Goal: Task Accomplishment & Management: Use online tool/utility

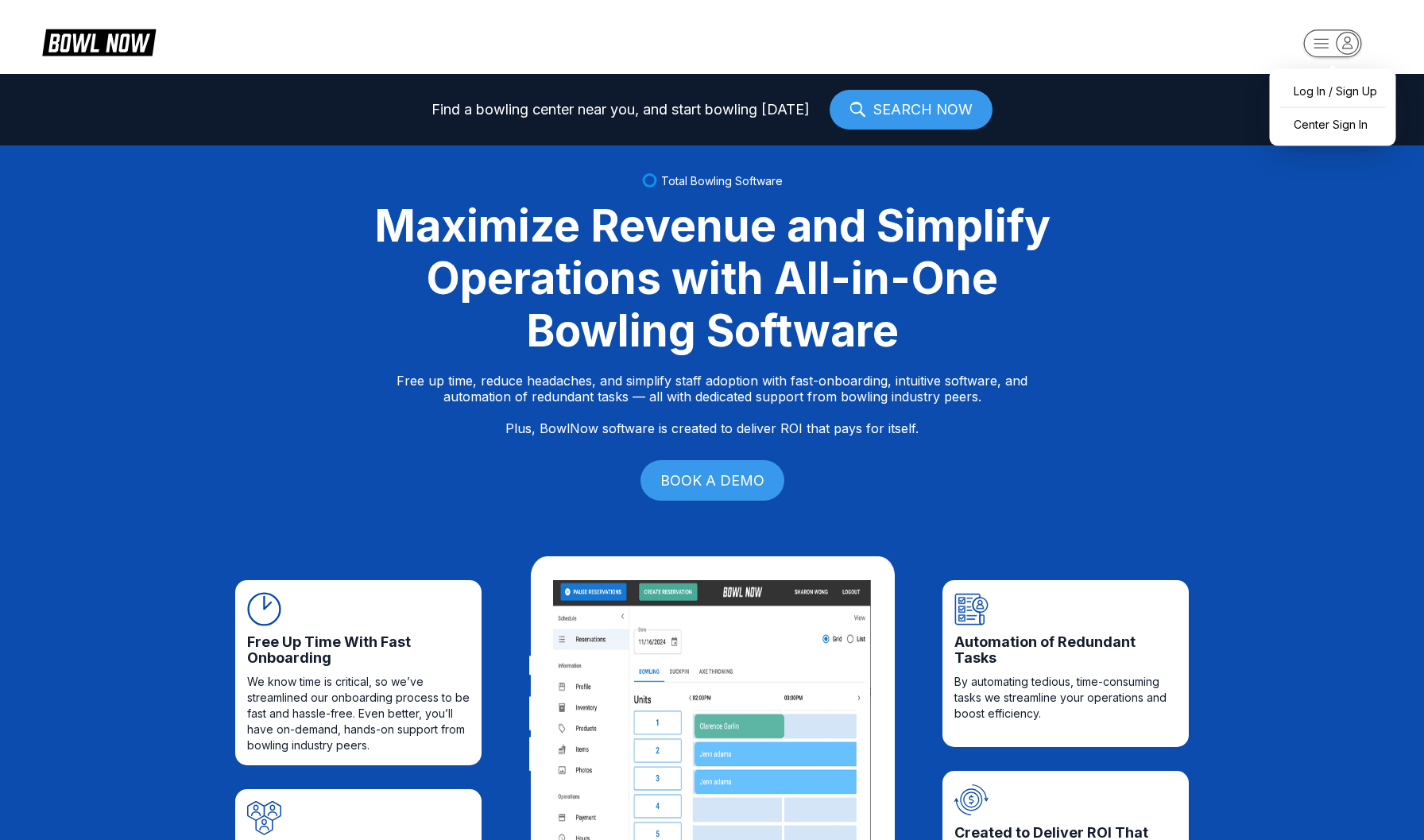
click at [1329, 39] on rect "button" at bounding box center [1331, 43] width 58 height 28
click at [1323, 84] on div "Log In / Sign Up" at bounding box center [1332, 91] width 110 height 28
select select "**"
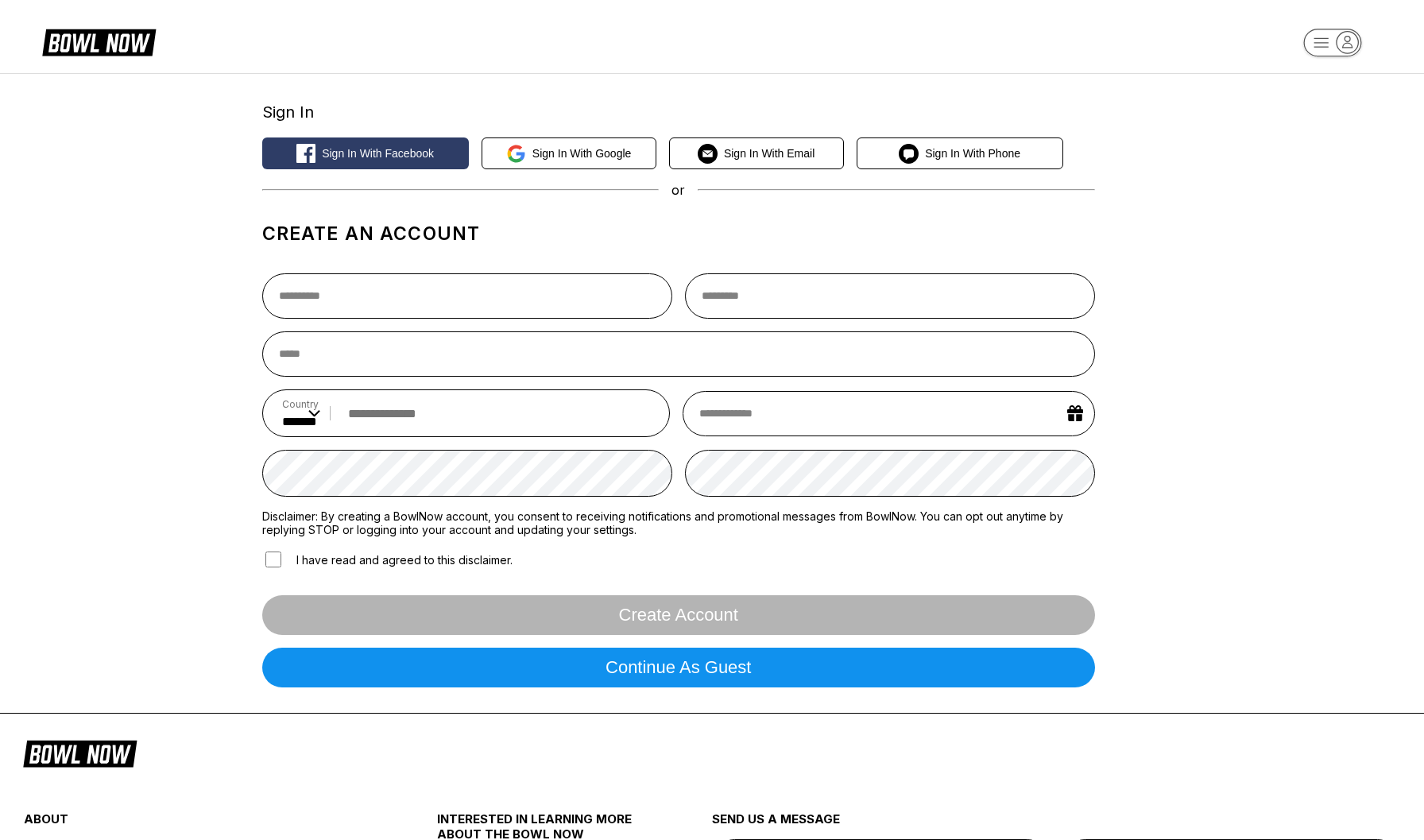
click at [1322, 38] on icon "button" at bounding box center [1321, 42] width 15 height 9
click at [1308, 115] on div "Center Sign In" at bounding box center [1332, 123] width 110 height 28
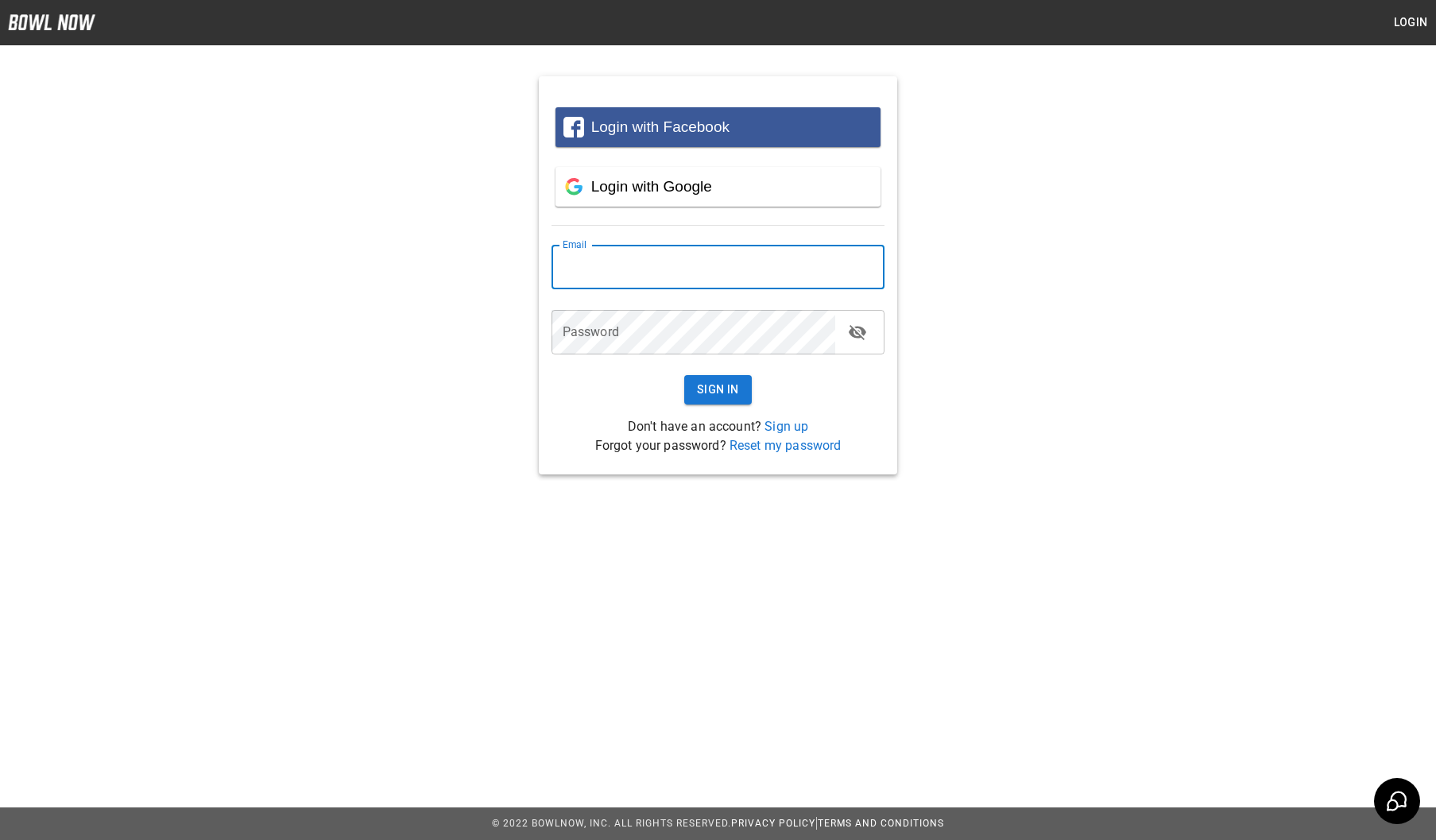
click at [703, 258] on input "email" at bounding box center [718, 266] width 334 height 44
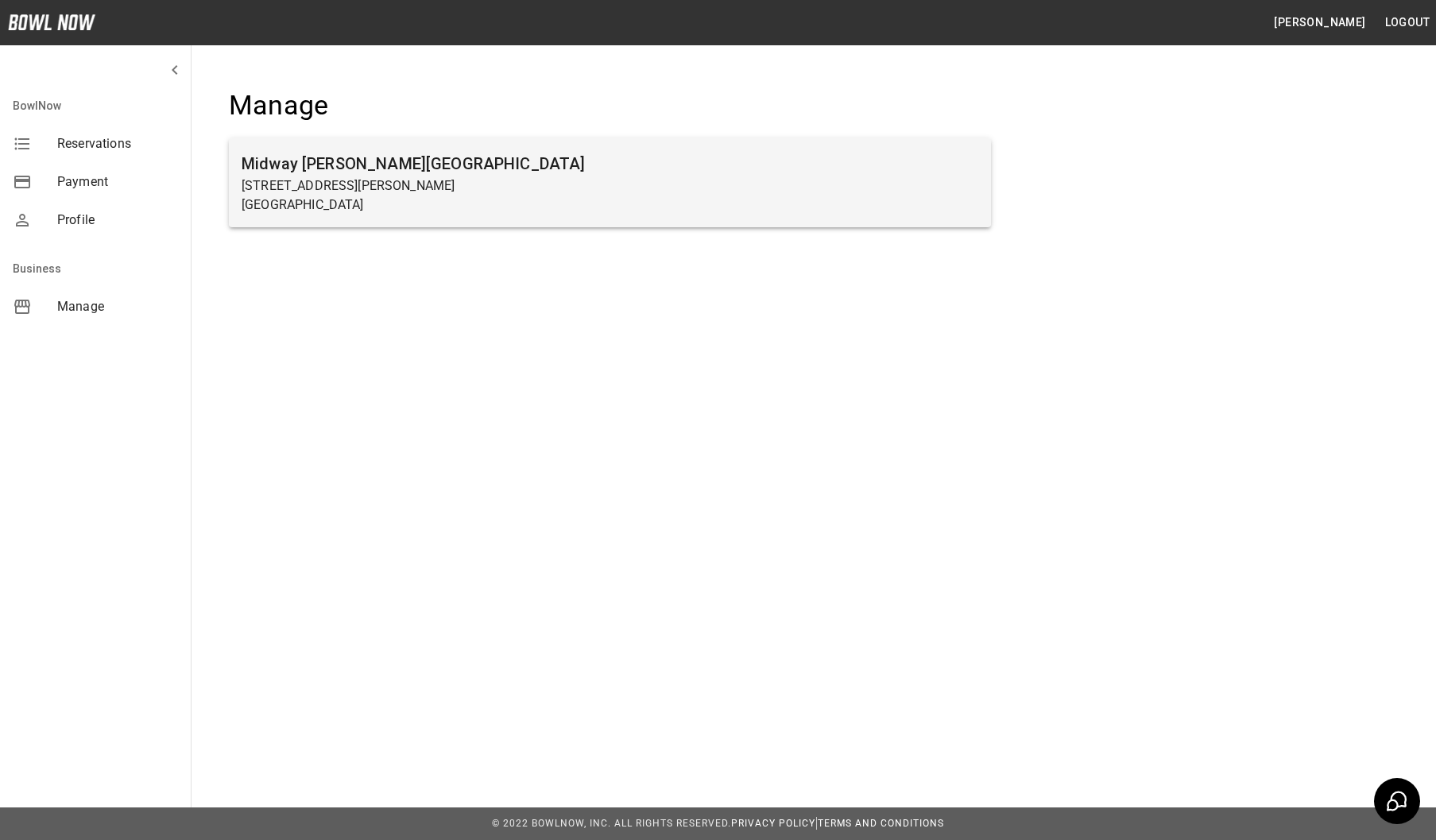
click at [460, 187] on p "1561 Holly Pike" at bounding box center [610, 185] width 737 height 19
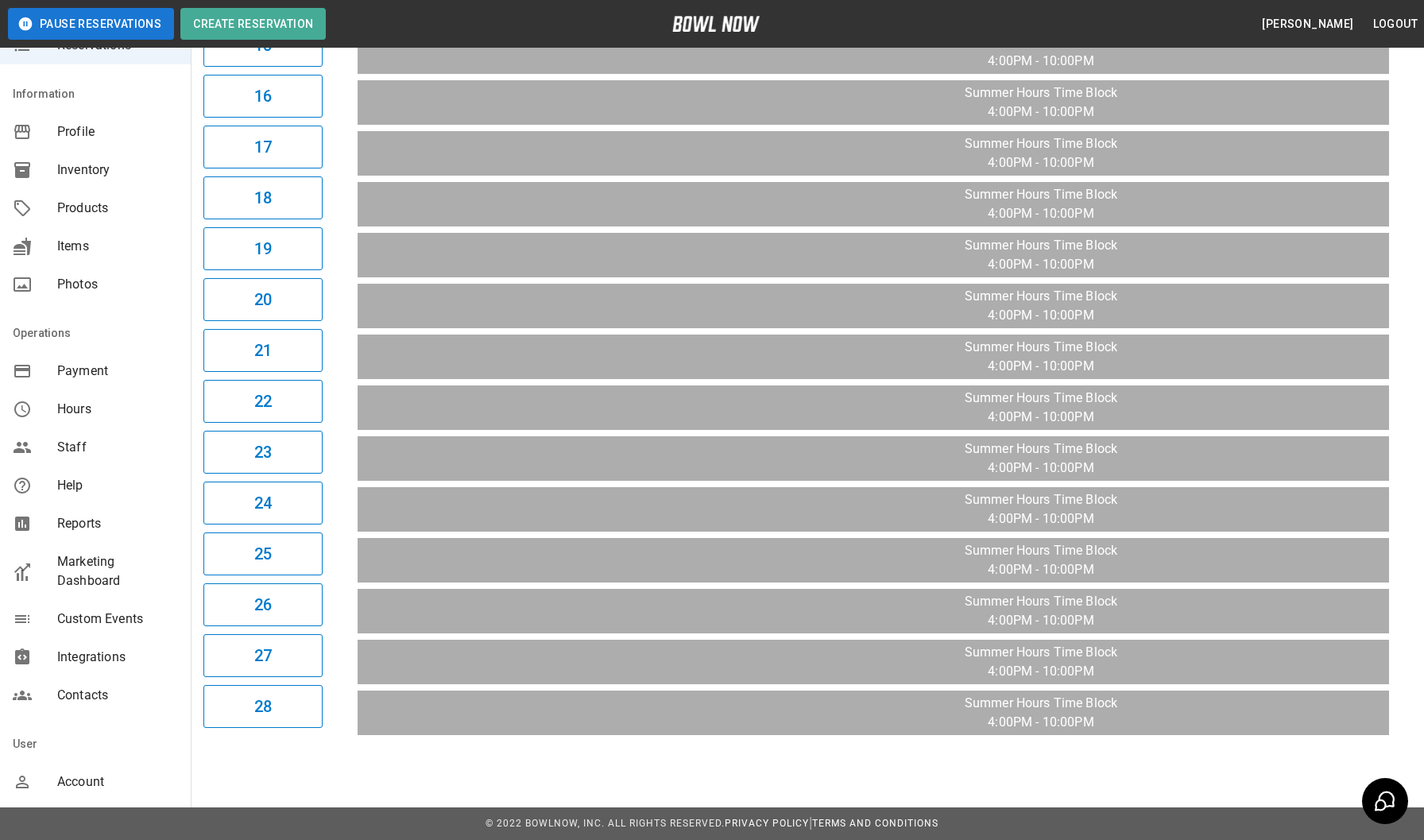
scroll to position [152, 0]
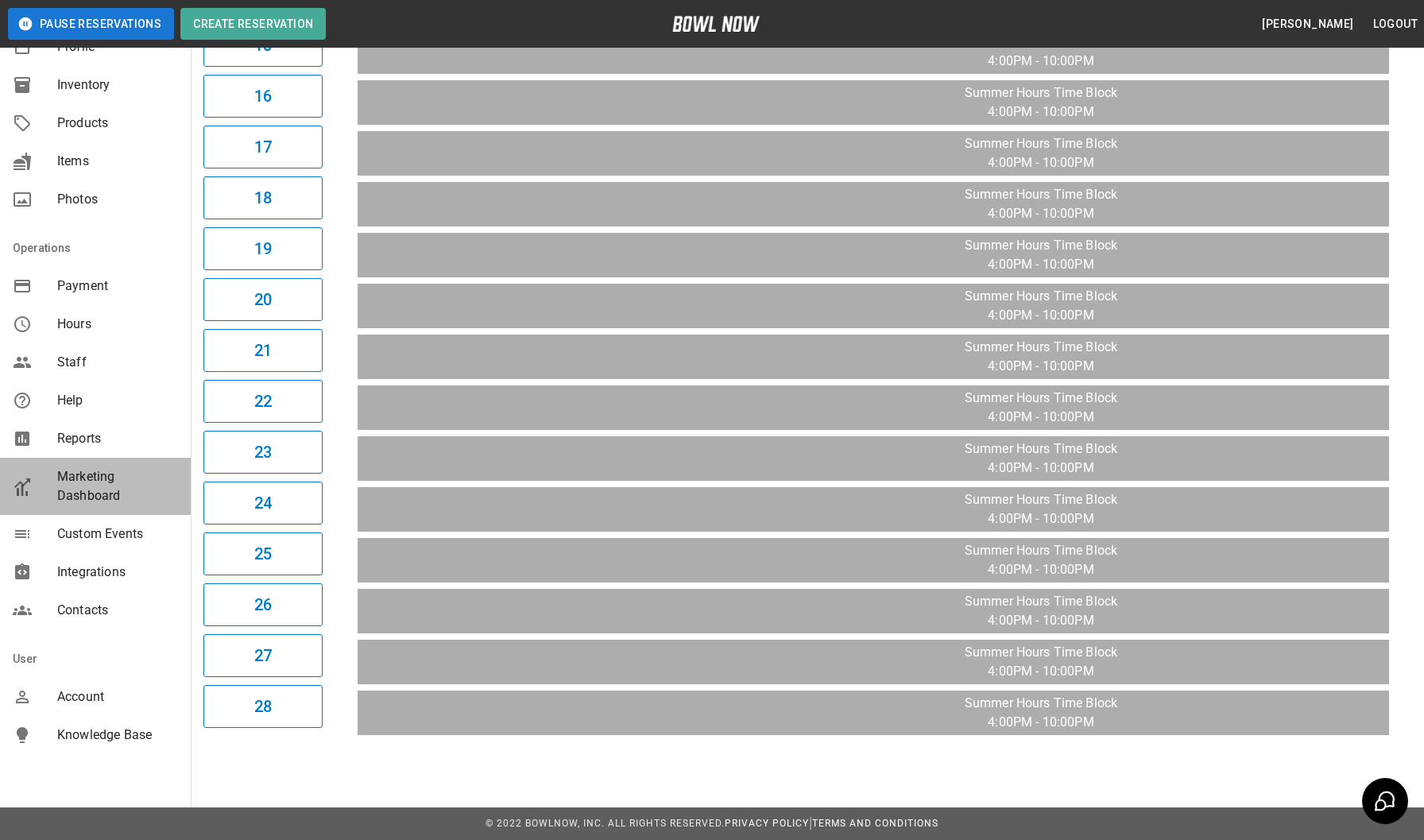
click at [134, 489] on span "Marketing Dashboard" at bounding box center [117, 485] width 121 height 38
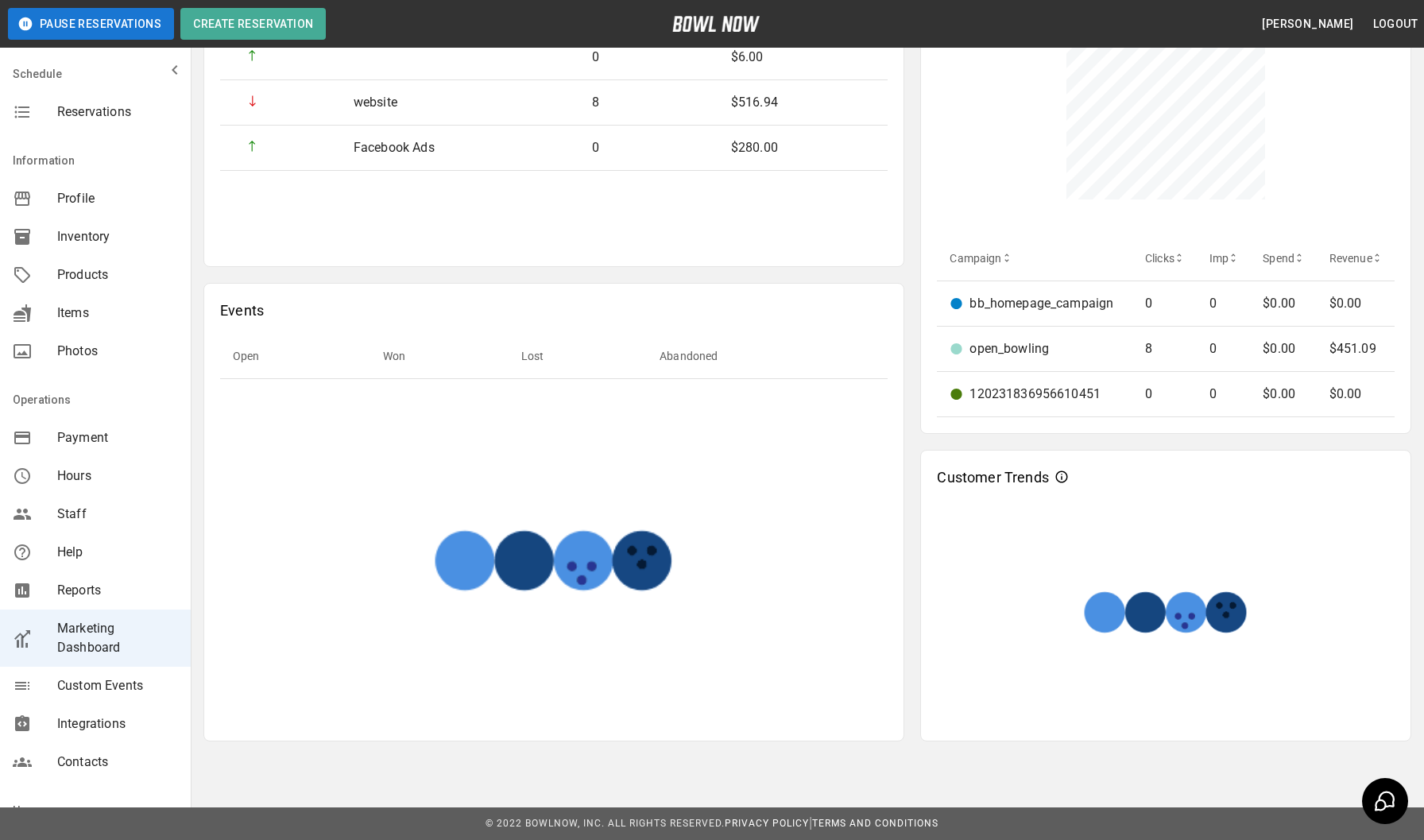
scroll to position [587, 0]
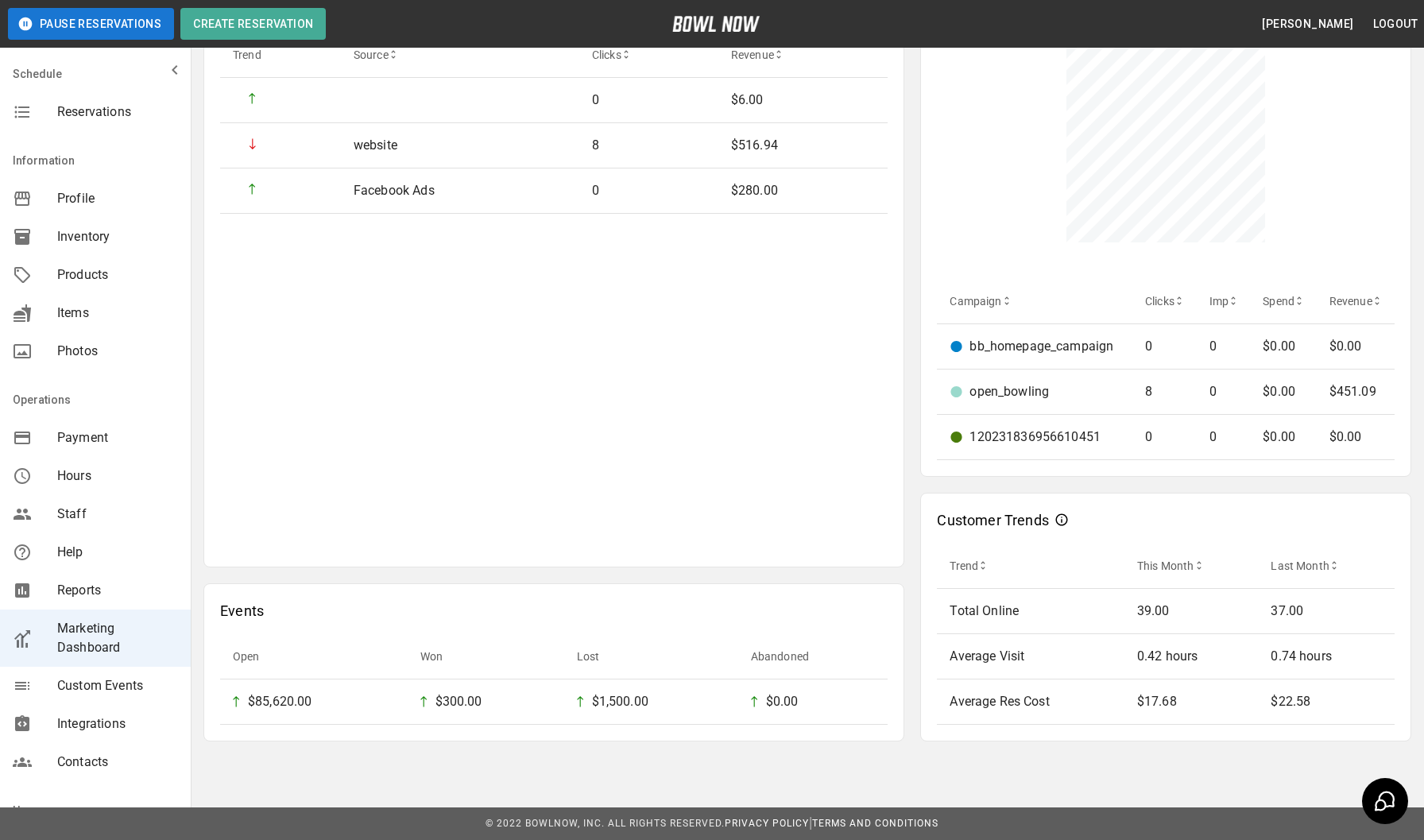
click at [100, 717] on span "Integrations" at bounding box center [117, 723] width 121 height 19
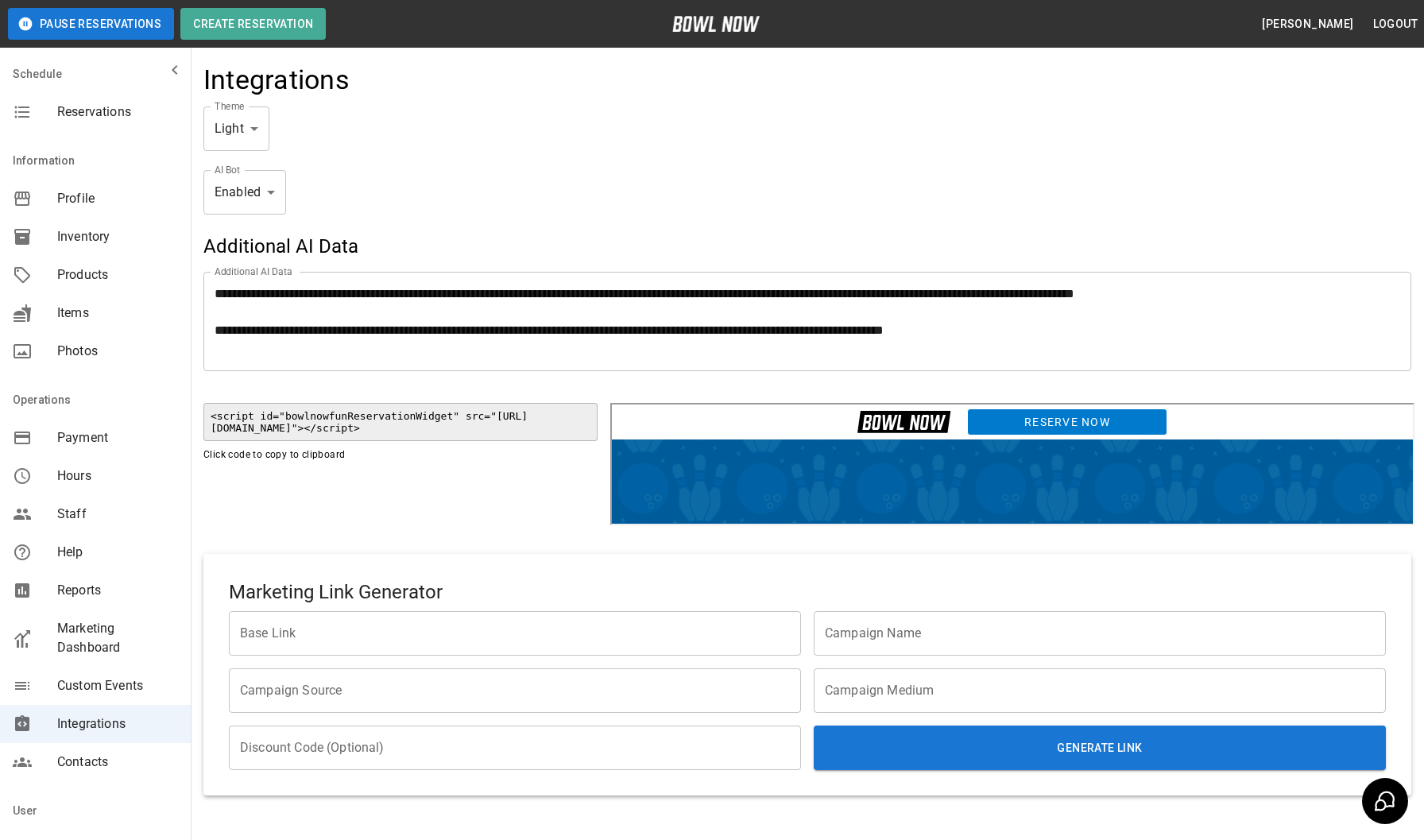
scroll to position [54, 0]
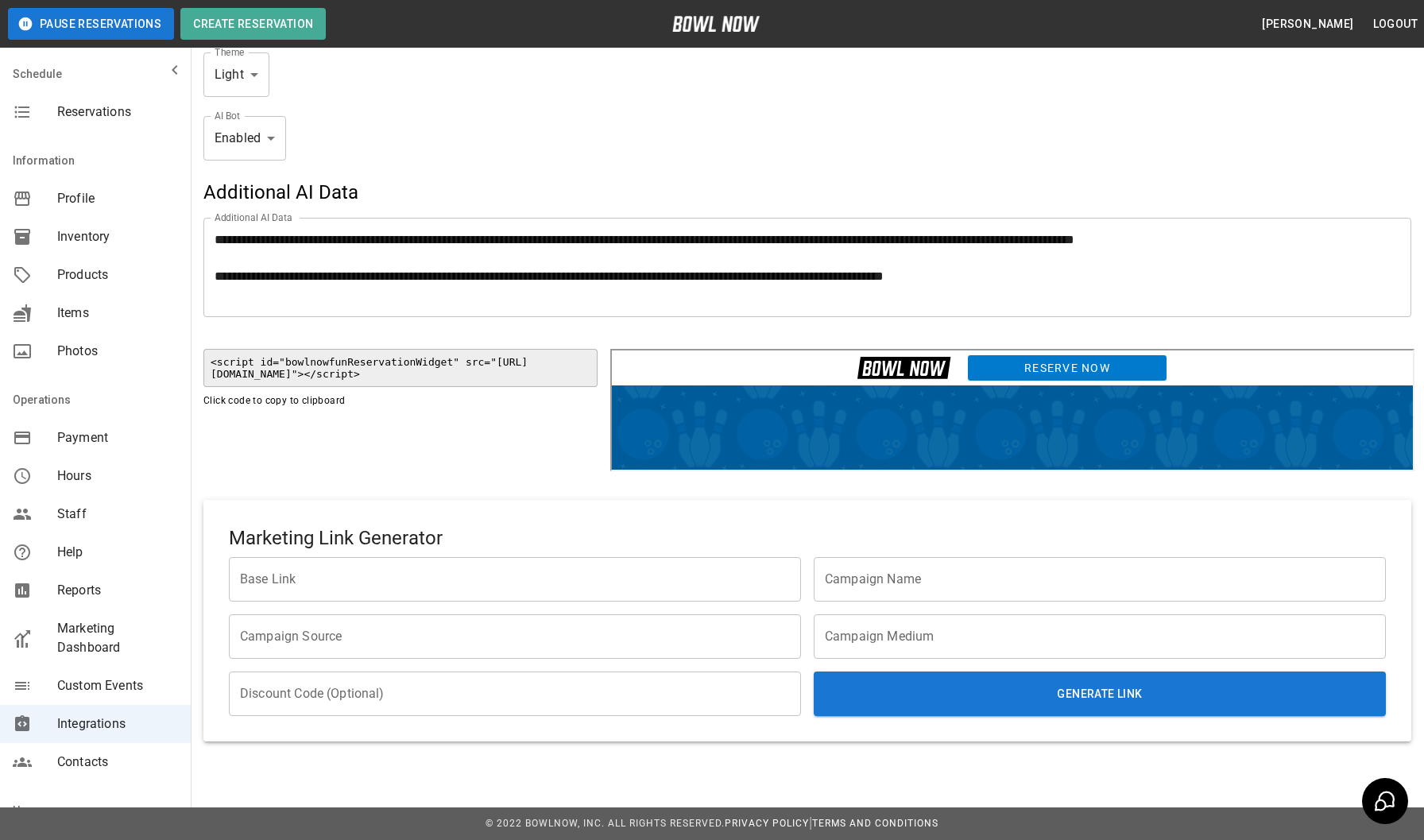
click at [688, 582] on input "Base Link" at bounding box center [514, 579] width 572 height 44
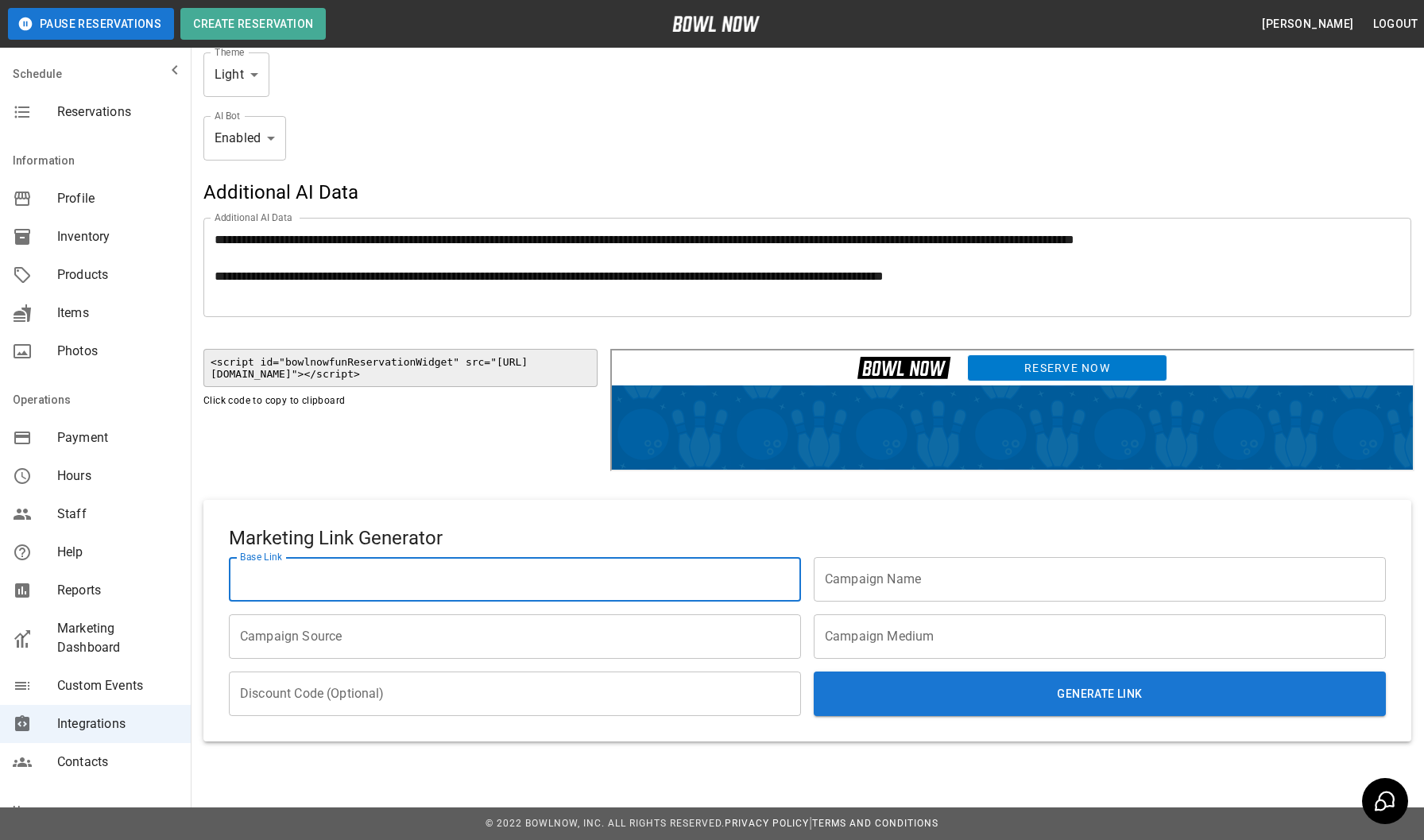
click at [874, 585] on input "Campaign Name" at bounding box center [1099, 579] width 572 height 44
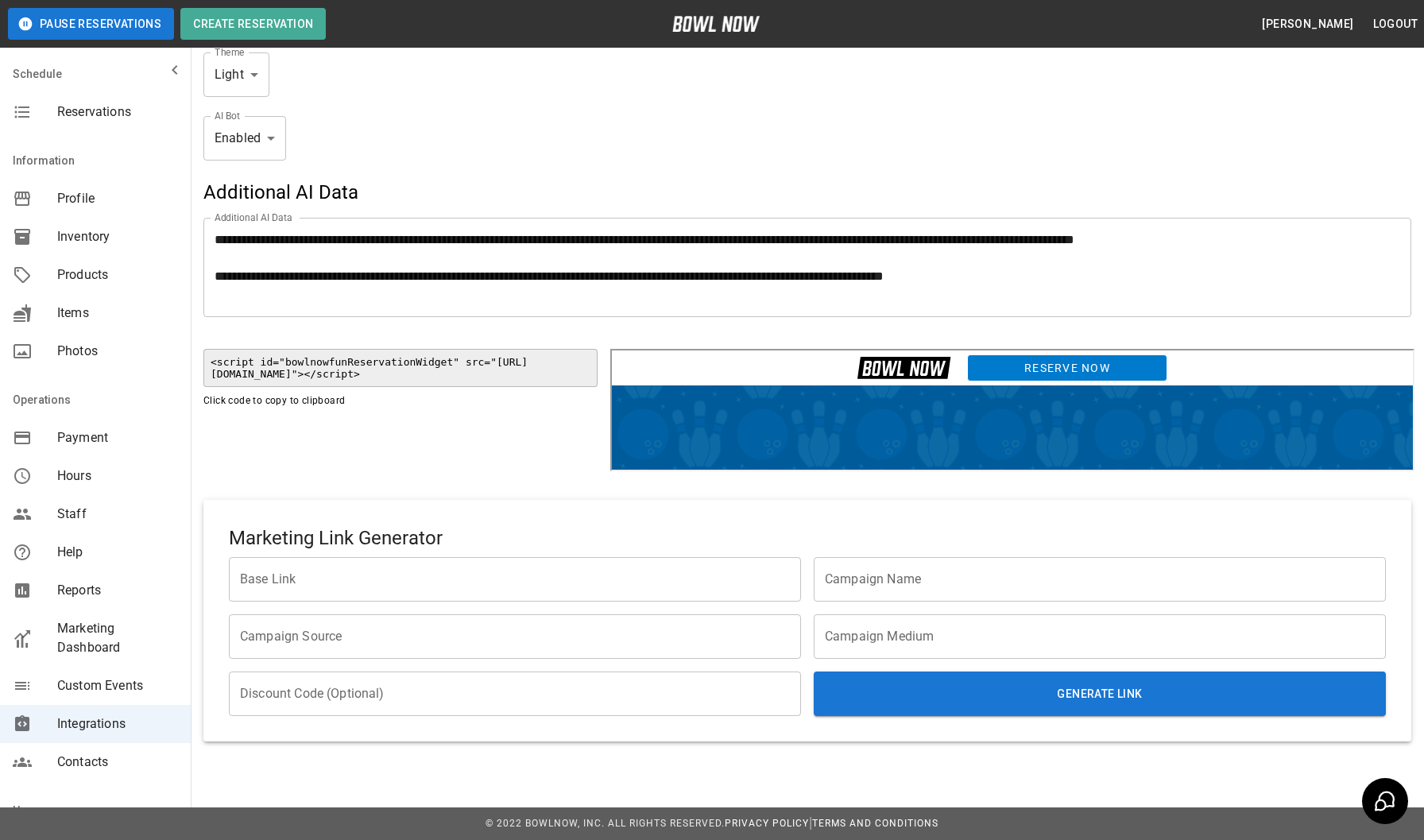
click at [436, 507] on div "Marketing Link Generator Base Link Base Link Campaign Name Campaign Name Campai…" at bounding box center [808, 619] width 1207 height 241
click at [900, 244] on textarea at bounding box center [808, 267] width 1186 height 73
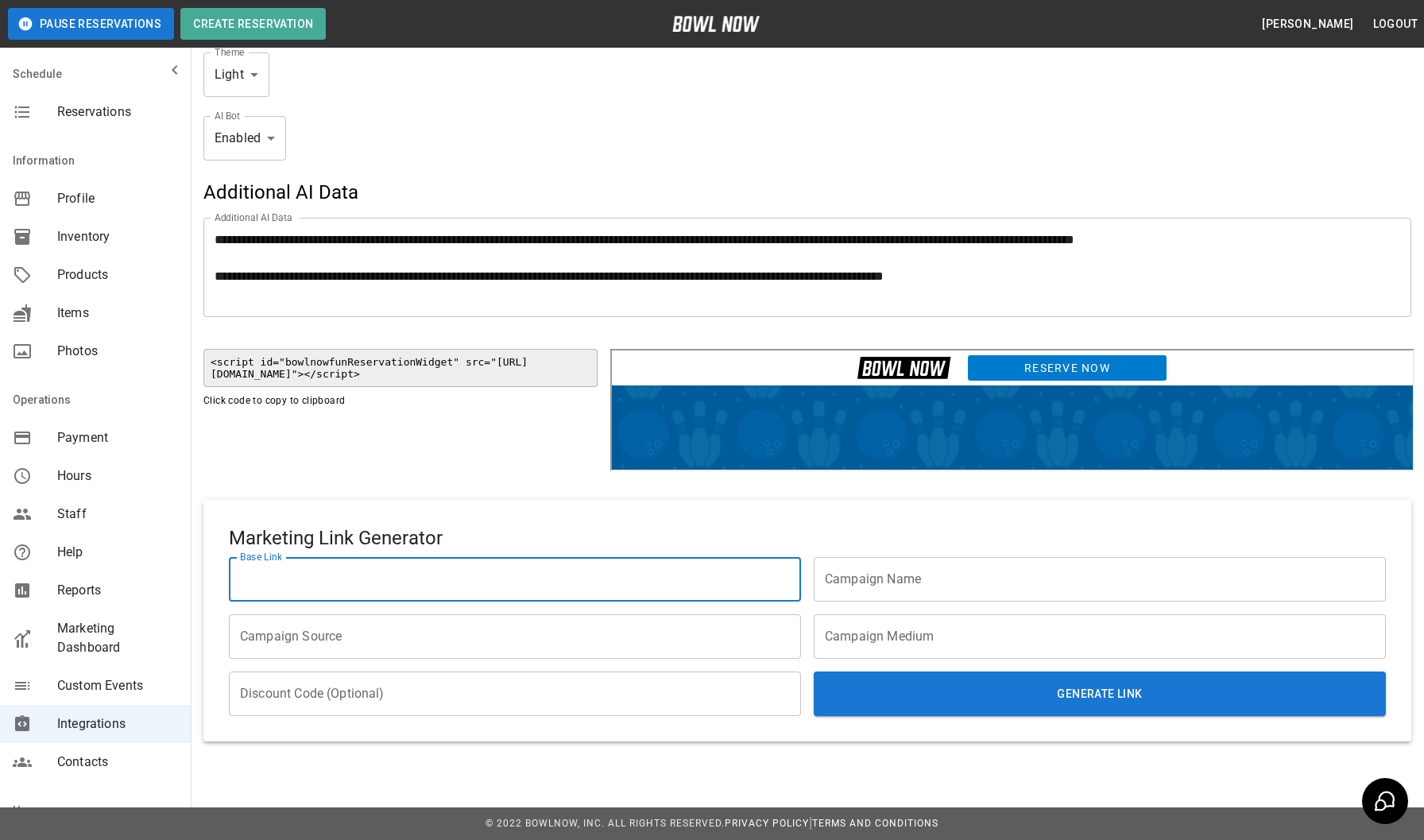
click at [744, 579] on input "Base Link" at bounding box center [514, 579] width 572 height 44
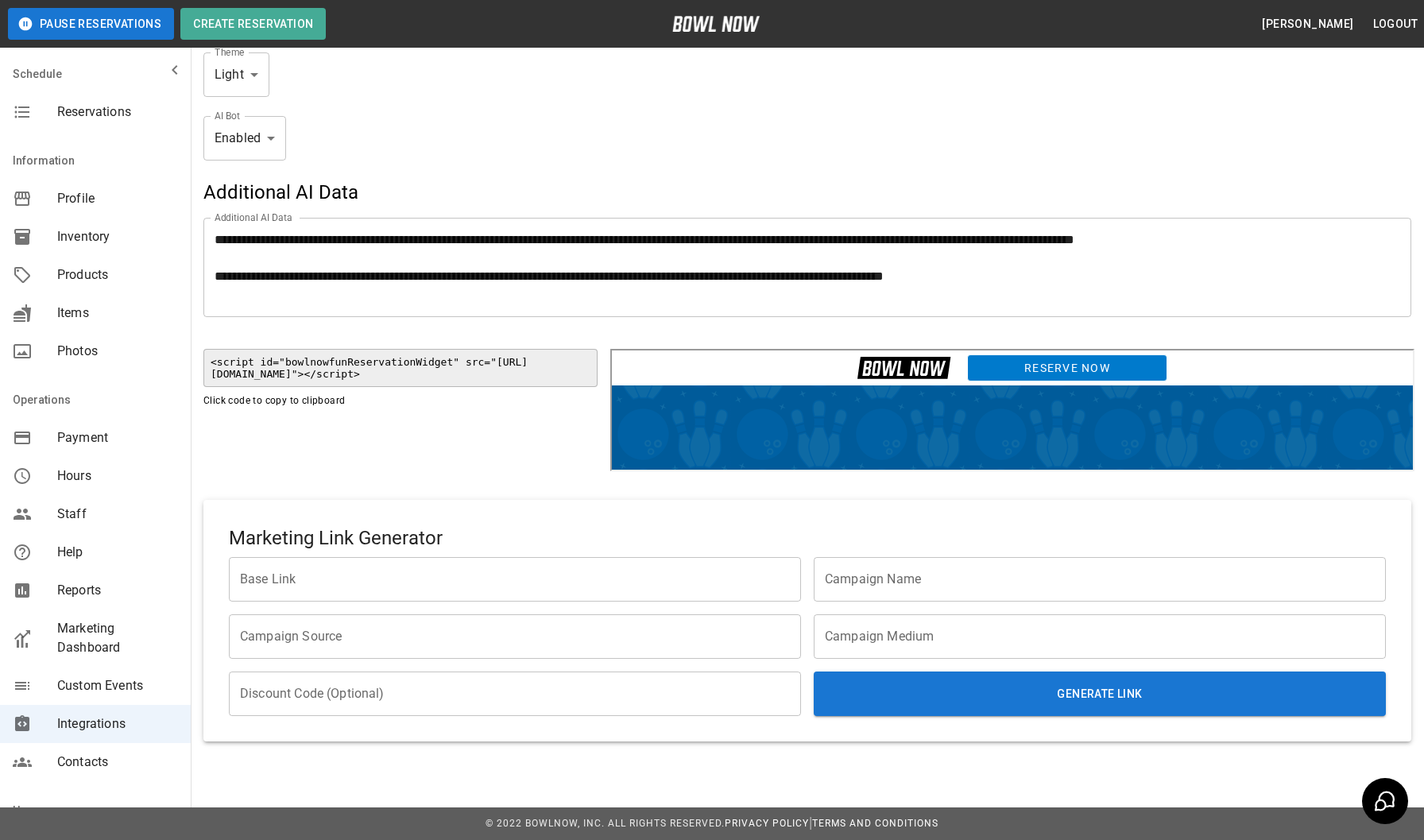
click at [770, 536] on h5 "Marketing Link Generator" at bounding box center [807, 538] width 1157 height 26
click at [695, 581] on input "Base Link" at bounding box center [514, 579] width 572 height 44
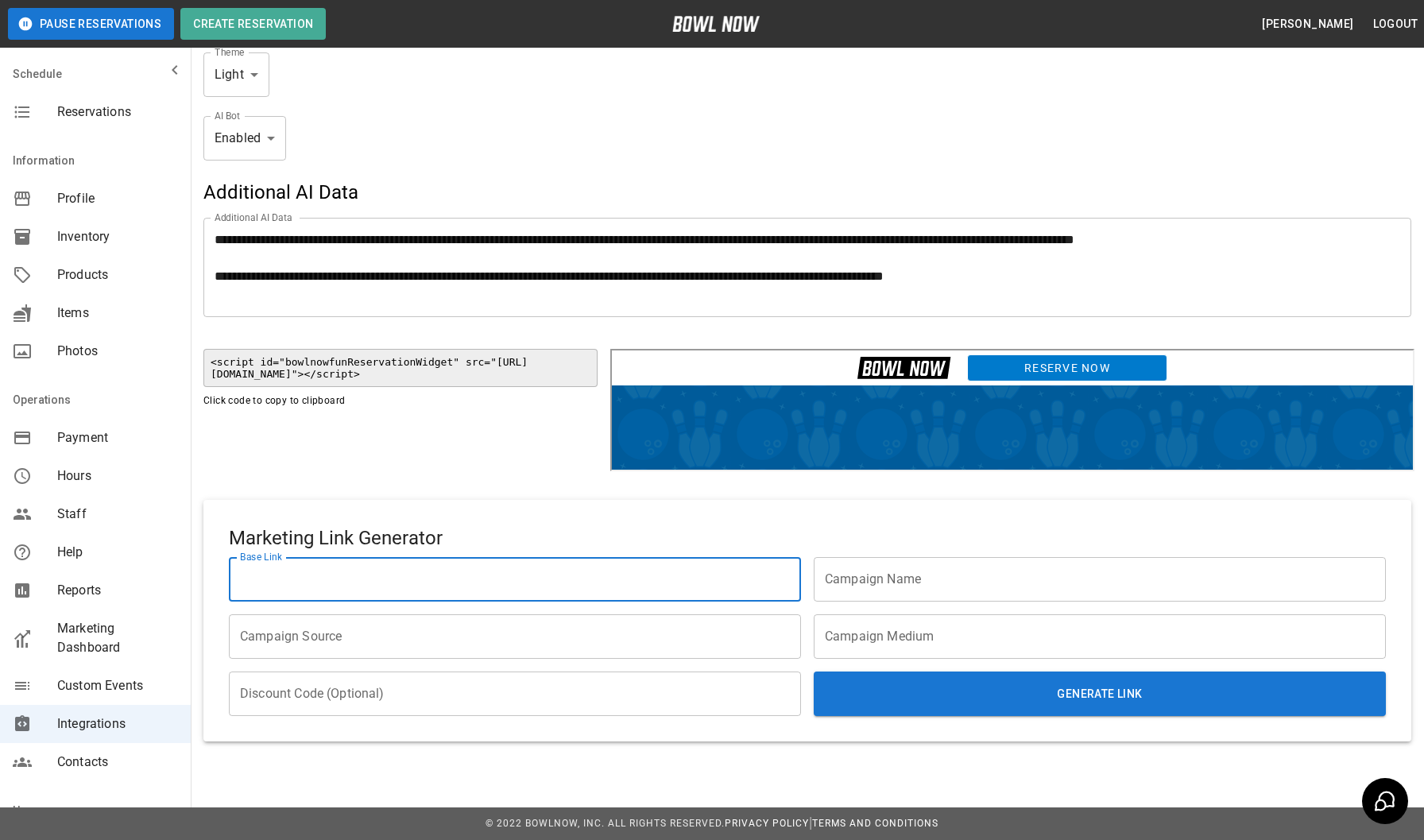
click at [741, 523] on div "Marketing Link Generator Base Link Base Link Campaign Name Campaign Name Campai…" at bounding box center [808, 619] width 1207 height 241
